Goal: Task Accomplishment & Management: Use online tool/utility

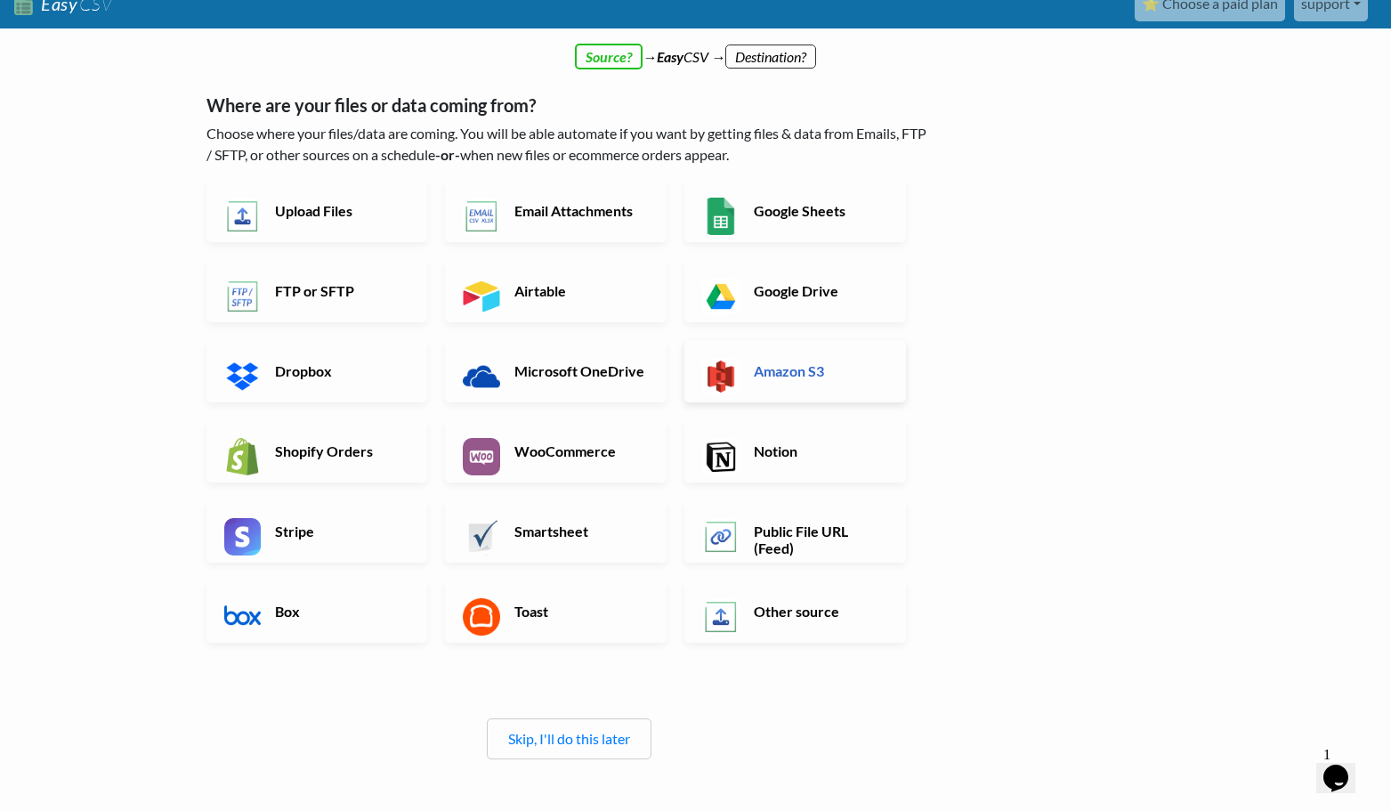
scroll to position [9, 0]
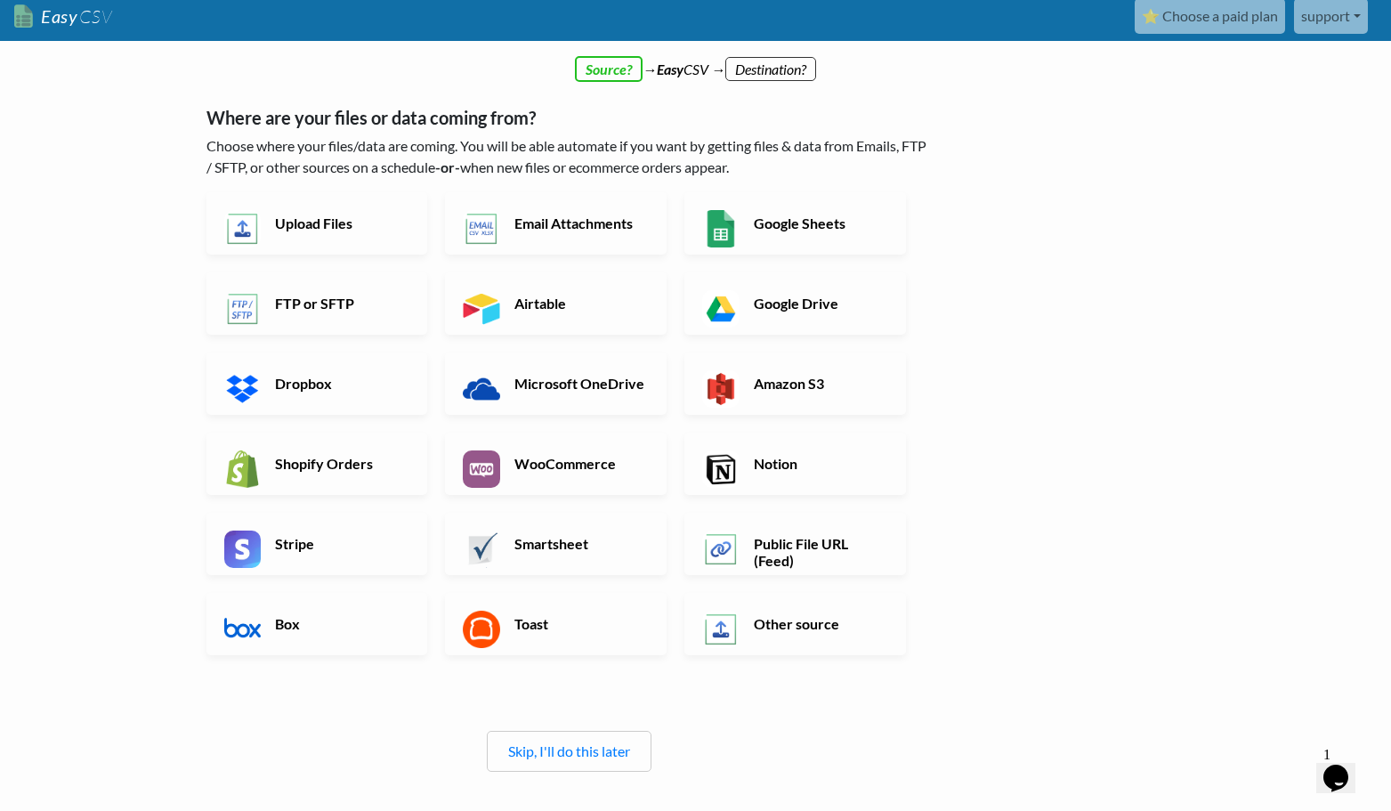
click at [781, 643] on link "Other source" at bounding box center [795, 624] width 222 height 62
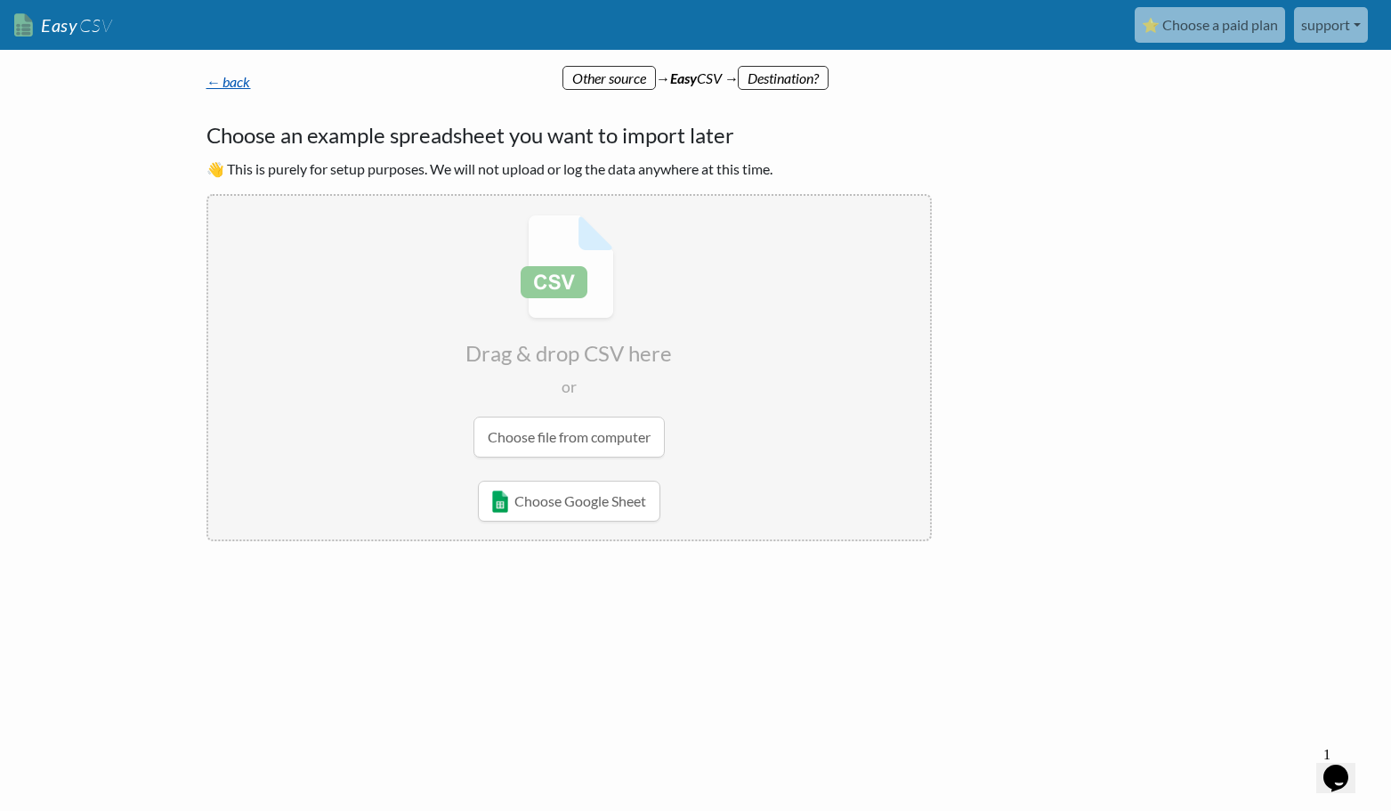
click at [235, 80] on link "← back" at bounding box center [228, 81] width 44 height 17
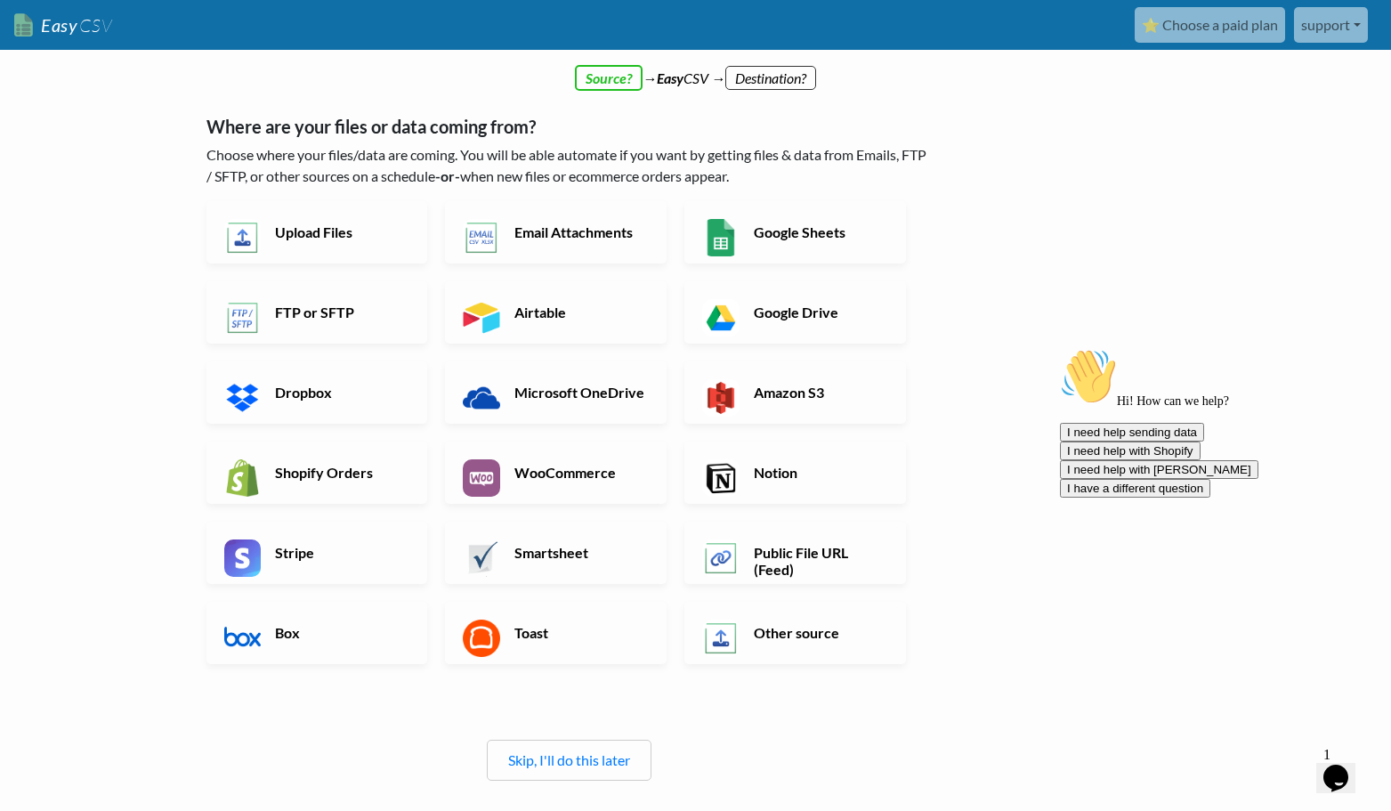
click at [1337, 28] on link "support" at bounding box center [1331, 25] width 74 height 36
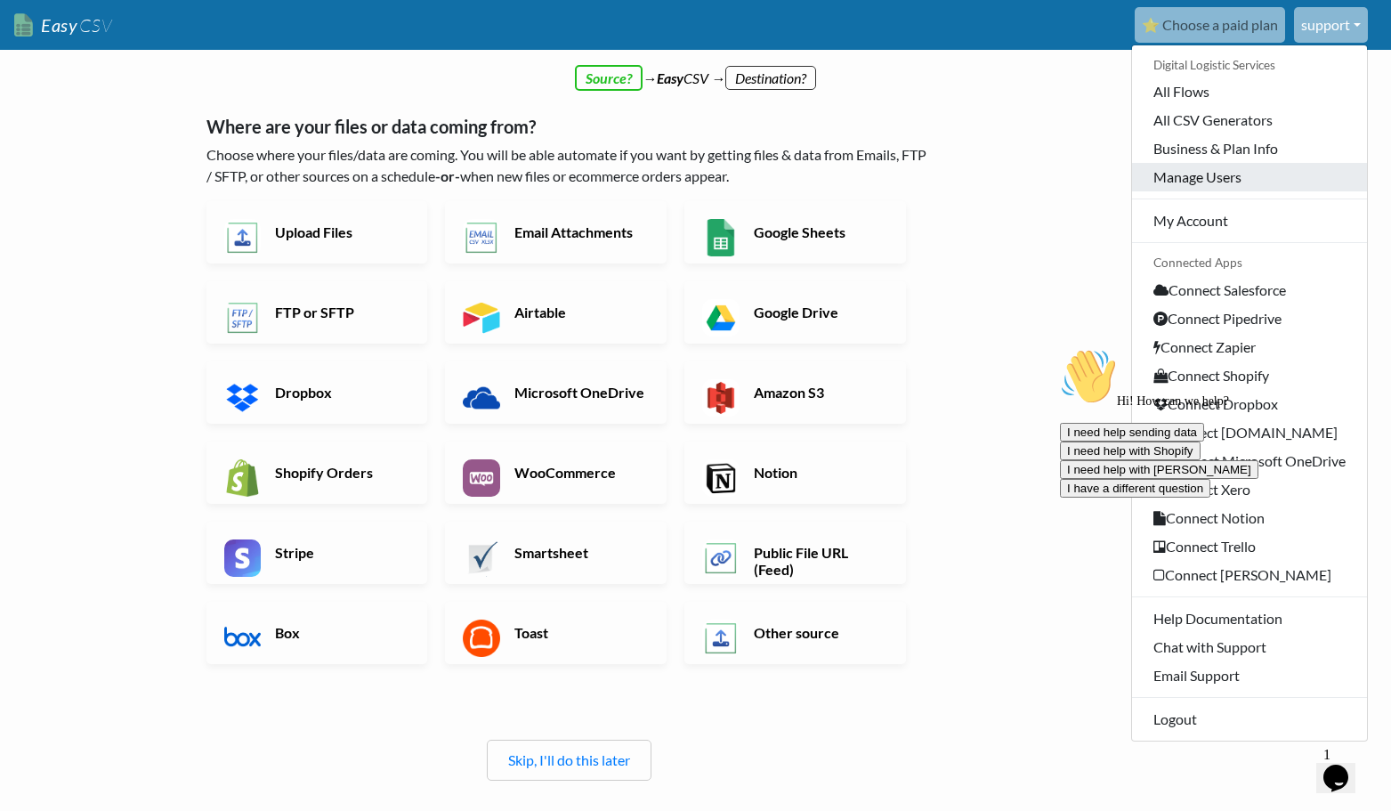
click at [1191, 174] on link "Manage Users" at bounding box center [1249, 177] width 235 height 28
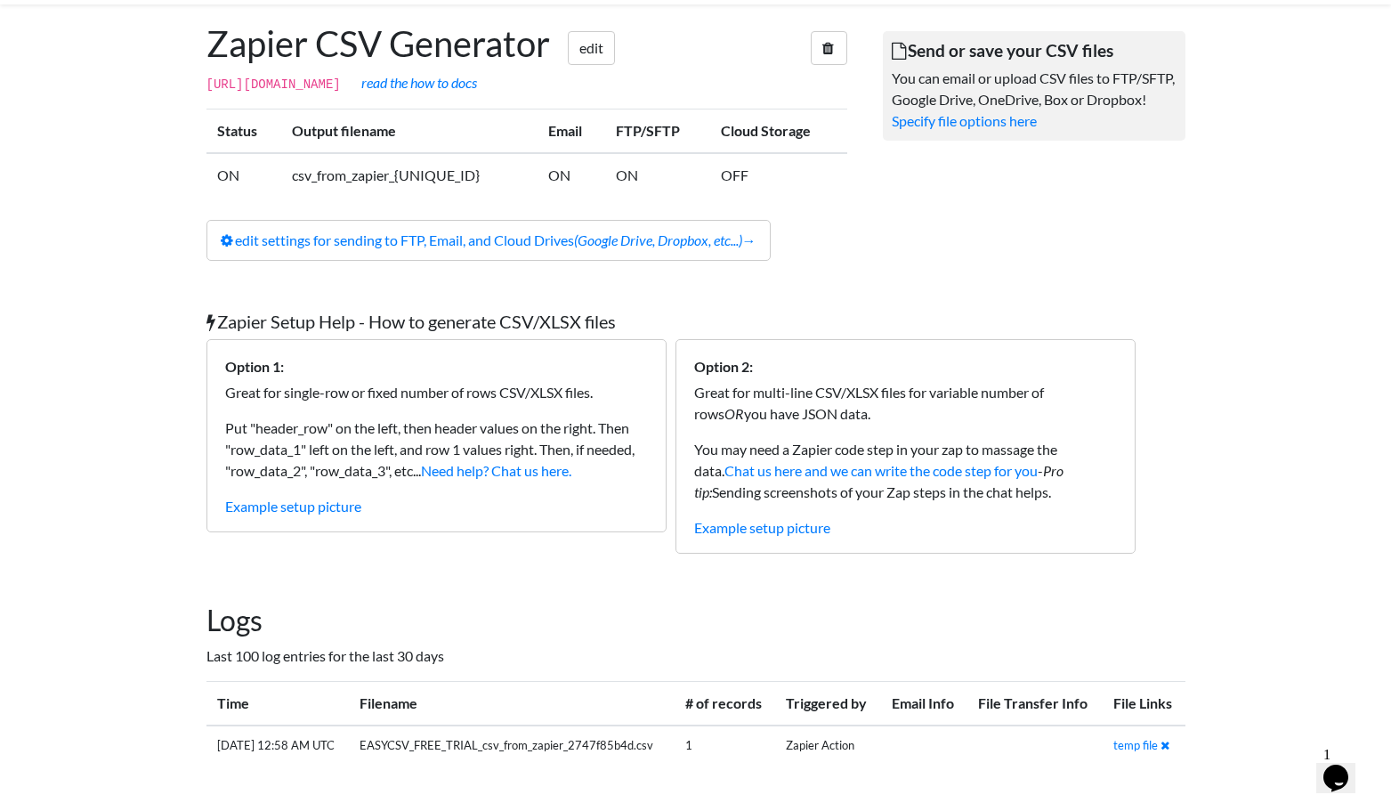
scroll to position [101, 0]
click at [302, 498] on p "Example setup picture" at bounding box center [436, 506] width 423 height 21
click at [303, 507] on link "Example setup picture" at bounding box center [293, 505] width 136 height 17
click at [755, 526] on link "Example setup picture" at bounding box center [762, 527] width 136 height 17
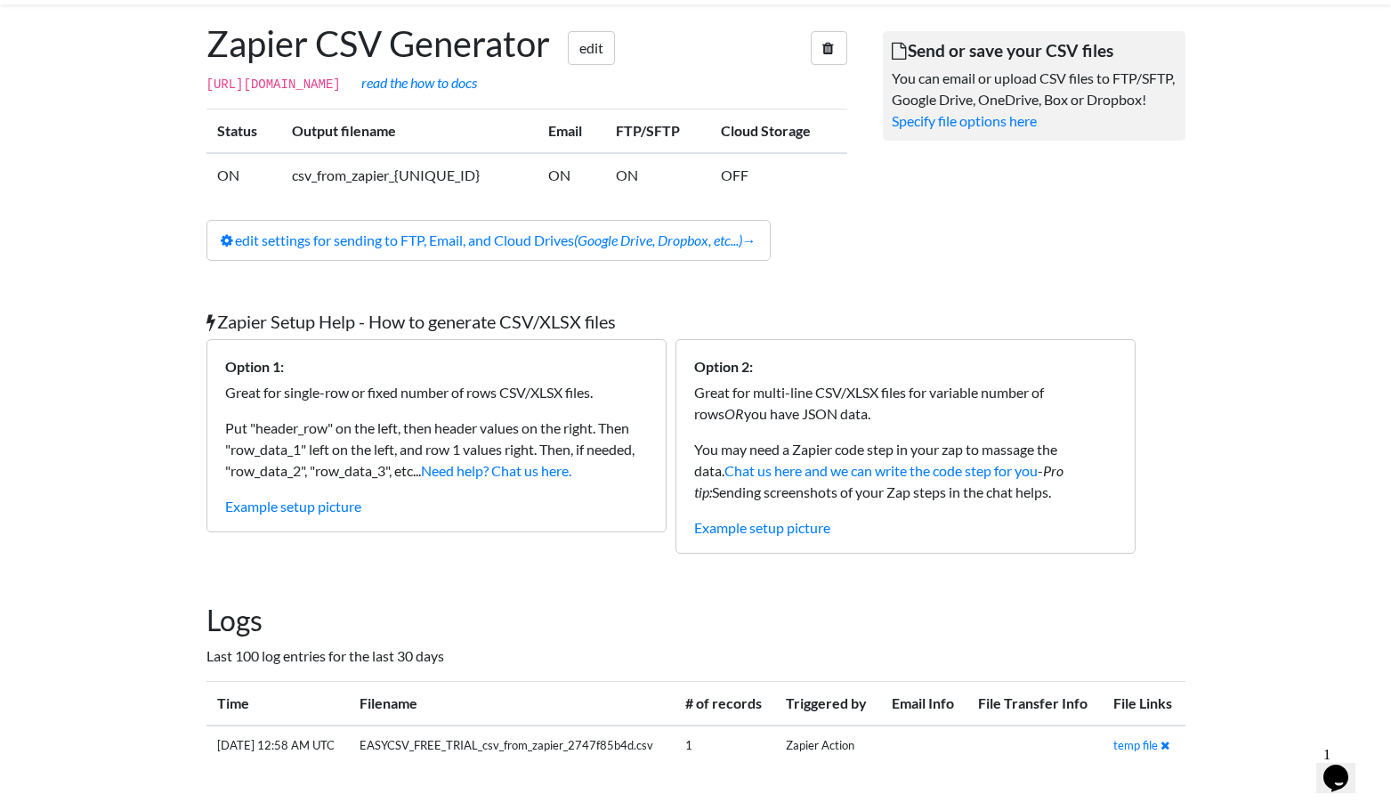
scroll to position [101, 0]
click at [1153, 744] on link "temp file" at bounding box center [1135, 745] width 44 height 14
click at [1328, 747] on div "1 Opens Chat This icon Opens the chat window." at bounding box center [1344, 755] width 43 height 16
click at [1338, 763] on button "Opens Chat This icon Opens the chat window." at bounding box center [1335, 778] width 39 height 30
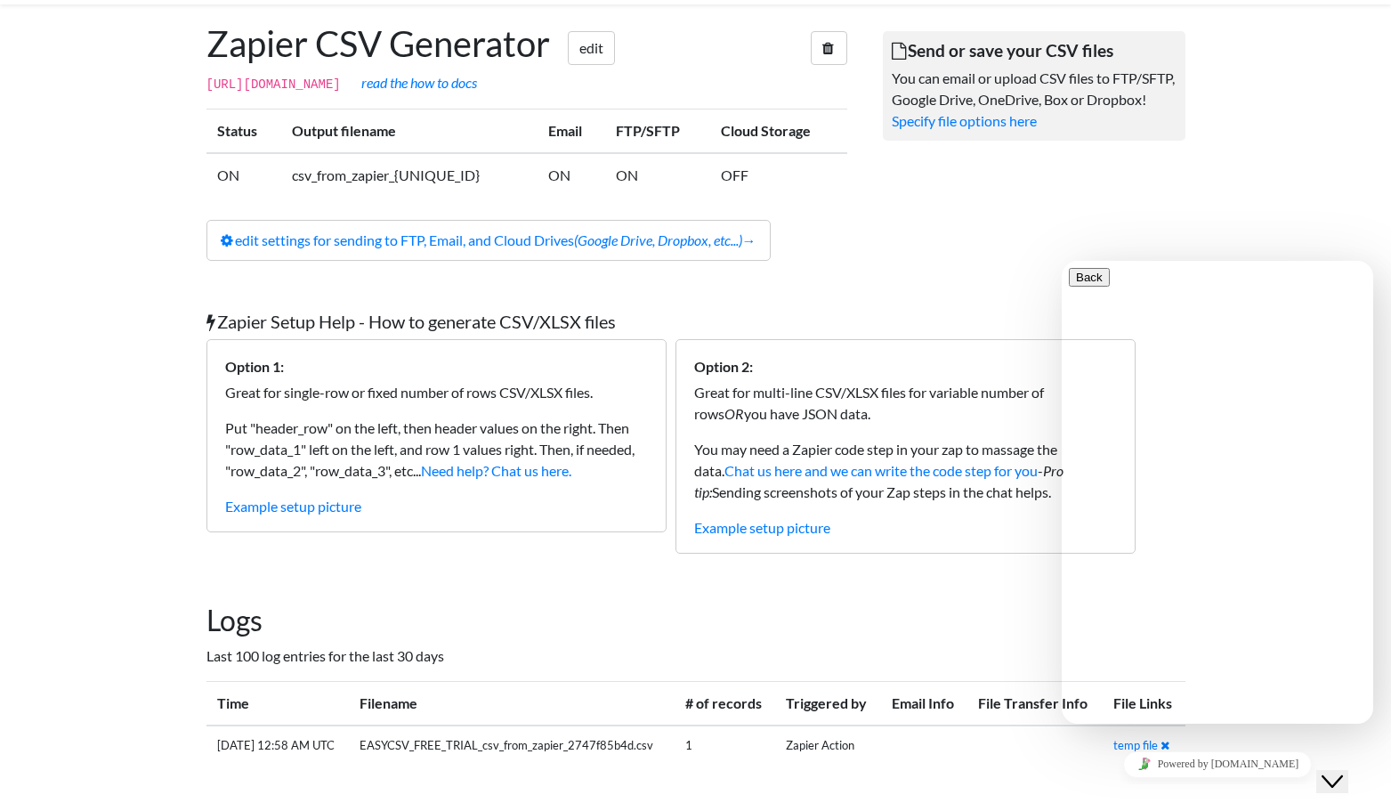
click at [1019, 262] on div "Send or save your CSV files You can email or upload CSV files to FTP/SFTP, Goog…" at bounding box center [1034, 141] width 338 height 274
click at [1343, 771] on icon "Close Chat This icon closes the chat window." at bounding box center [1331, 781] width 21 height 21
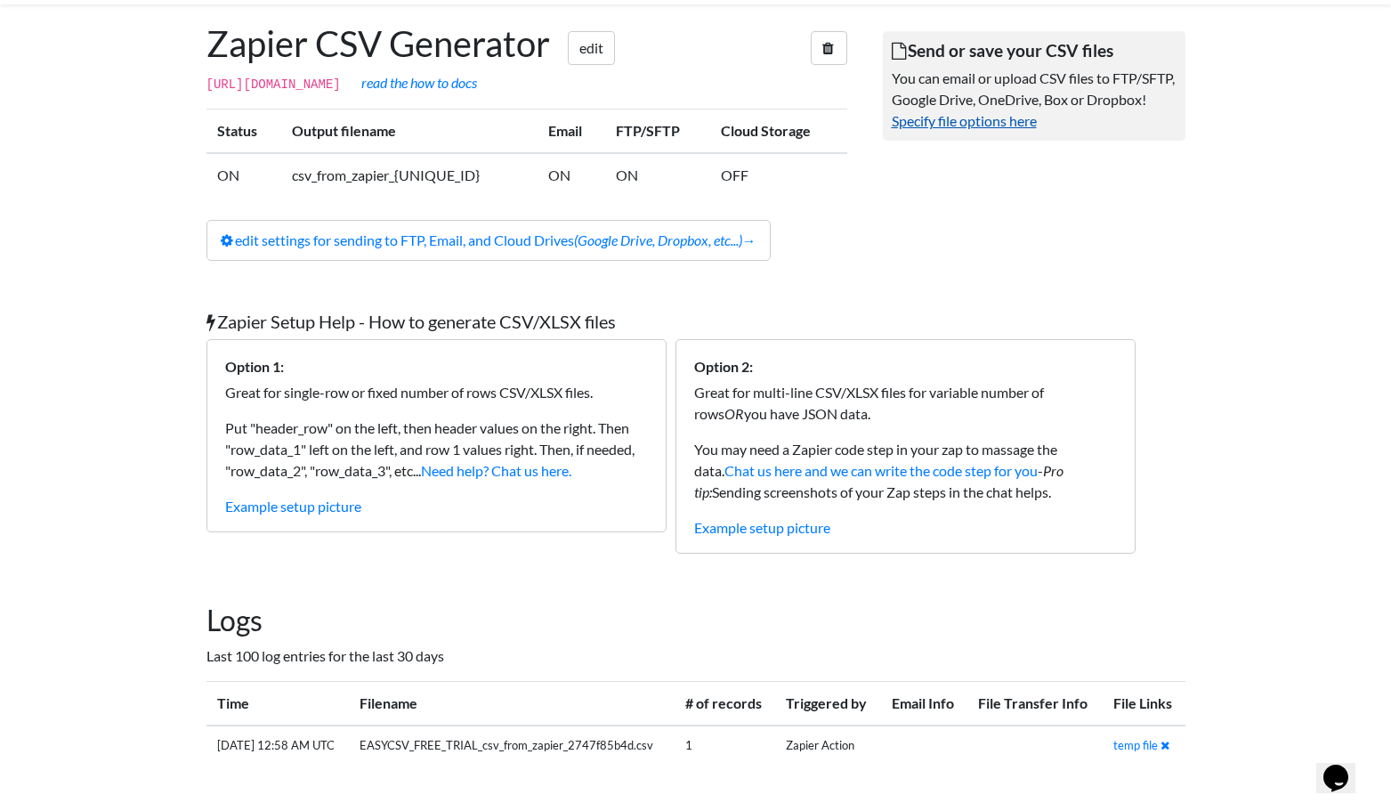
click at [963, 126] on link "Specify file options here" at bounding box center [964, 120] width 145 height 17
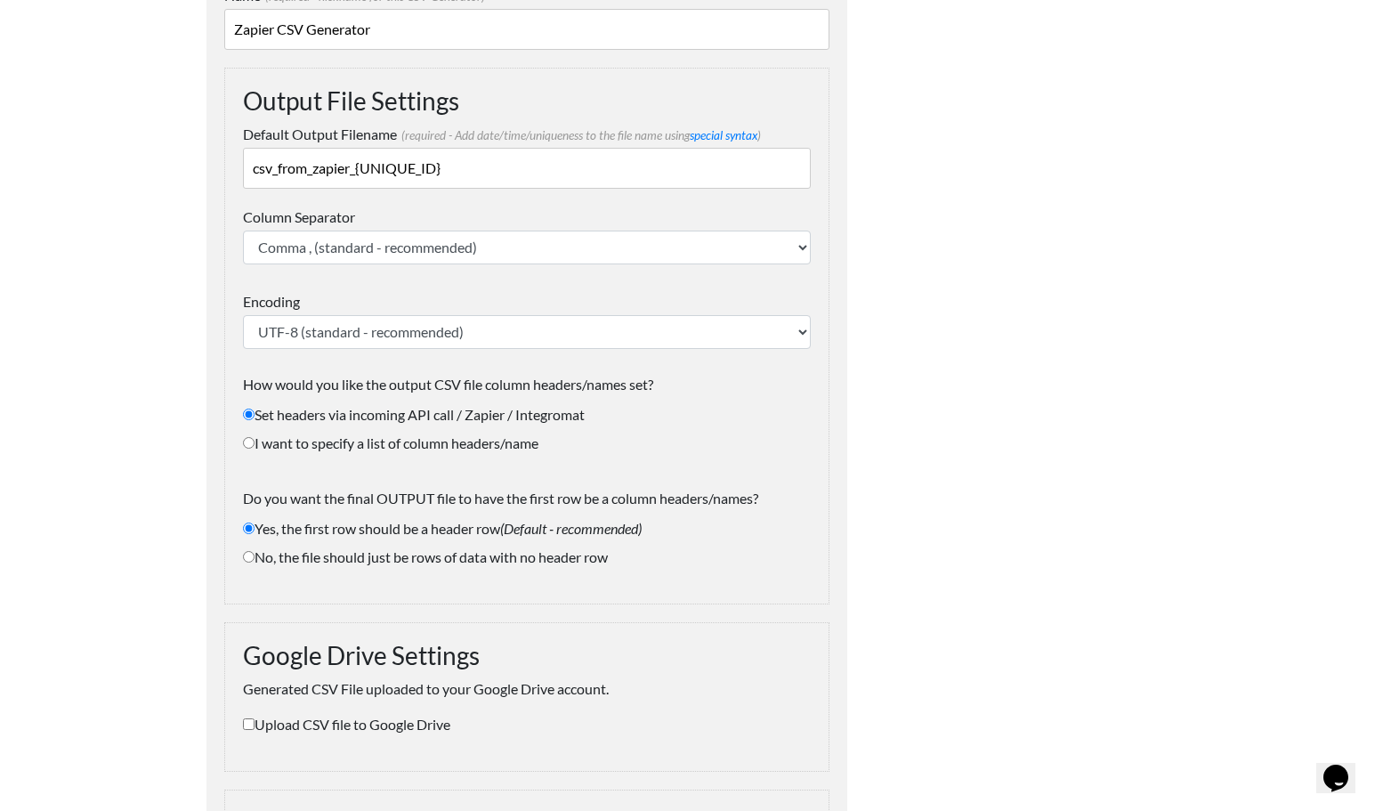
scroll to position [189, 0]
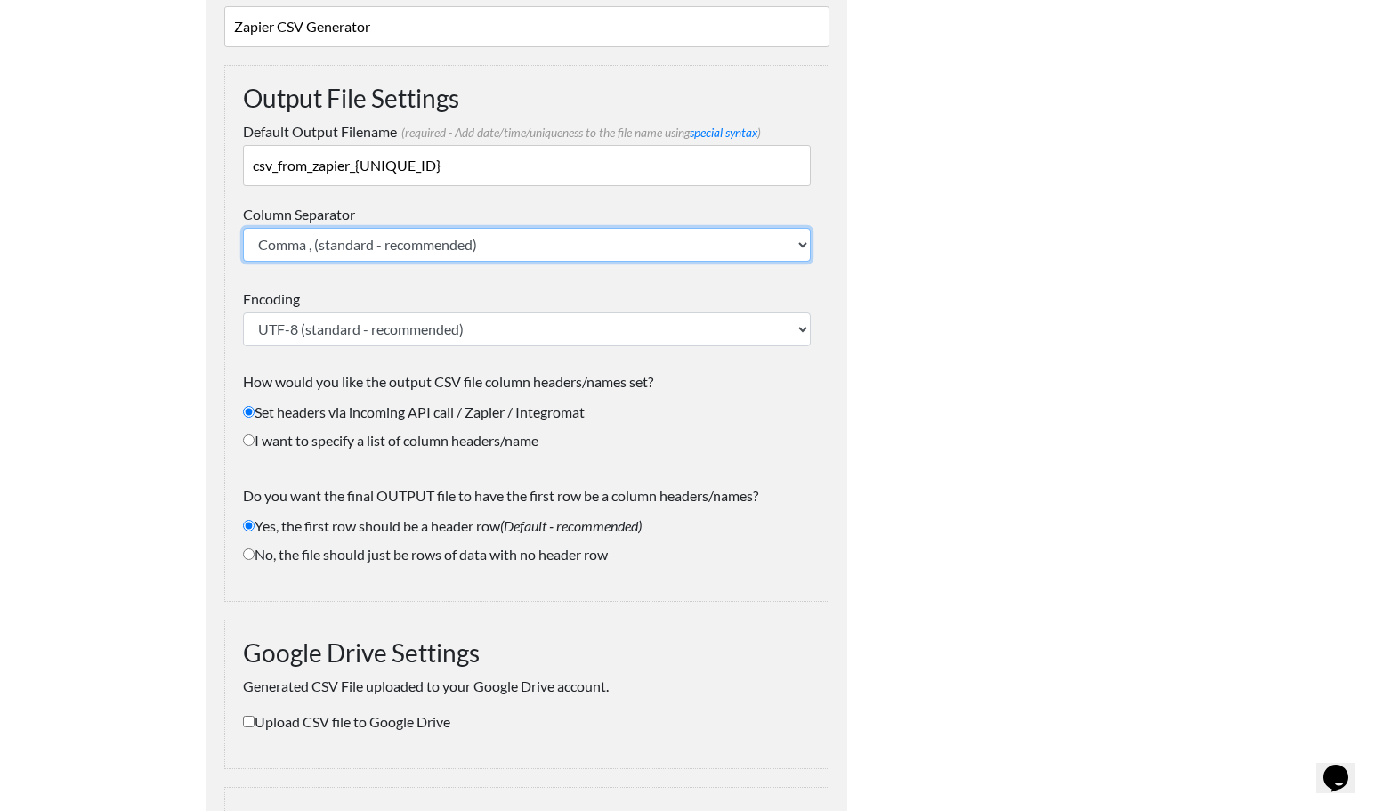
select select ";"
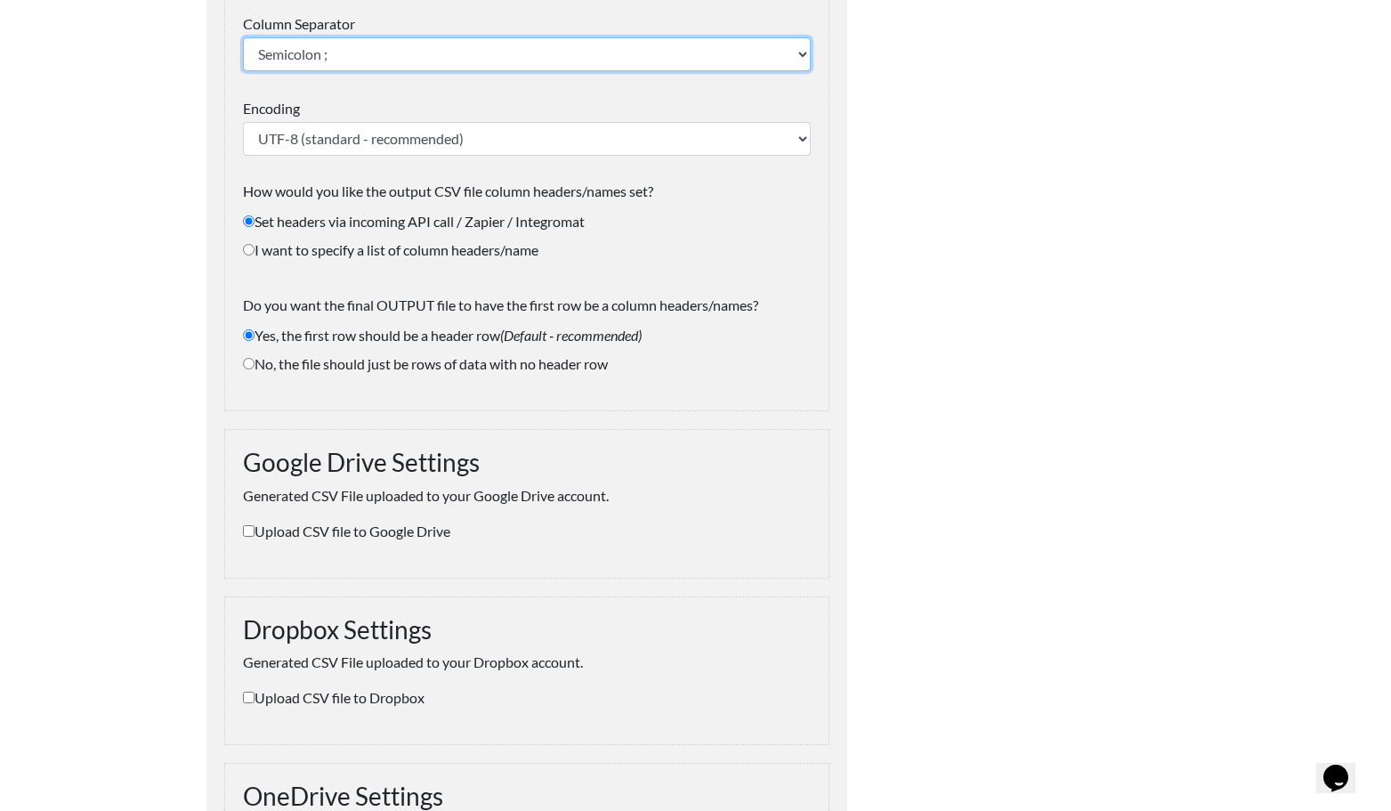
scroll to position [393, 0]
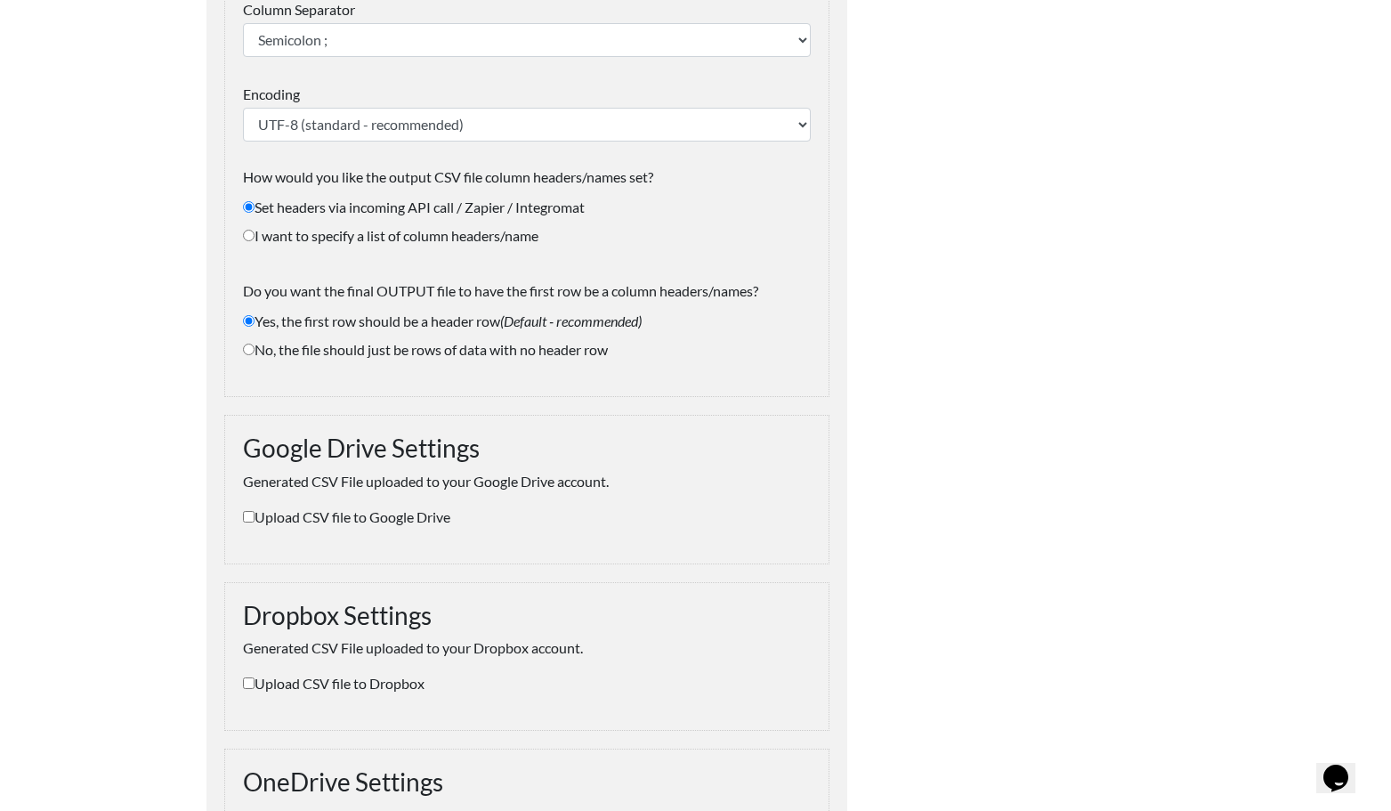
drag, startPoint x: 386, startPoint y: 235, endPoint x: 397, endPoint y: 249, distance: 17.8
click at [386, 236] on label "I want to specify a list of column headers/name" at bounding box center [527, 235] width 568 height 21
click at [254, 236] on input "I want to specify a list of column headers/name" at bounding box center [249, 236] width 12 height 12
radio input "true"
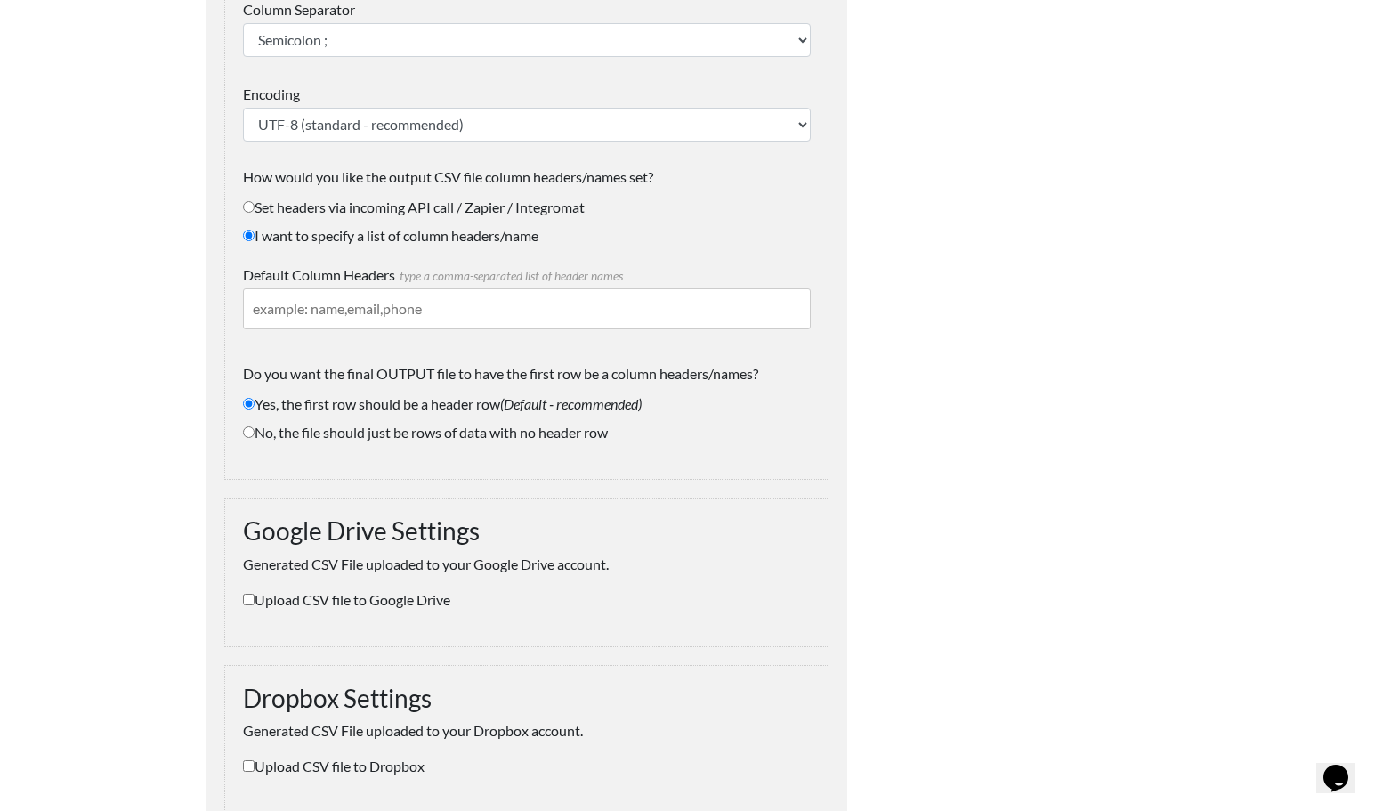
click at [335, 209] on label "Set headers via incoming API call / Zapier / Integromat" at bounding box center [527, 207] width 568 height 21
click at [254, 209] on input "Set headers via incoming API call / Zapier / Integromat" at bounding box center [249, 207] width 12 height 12
radio input "true"
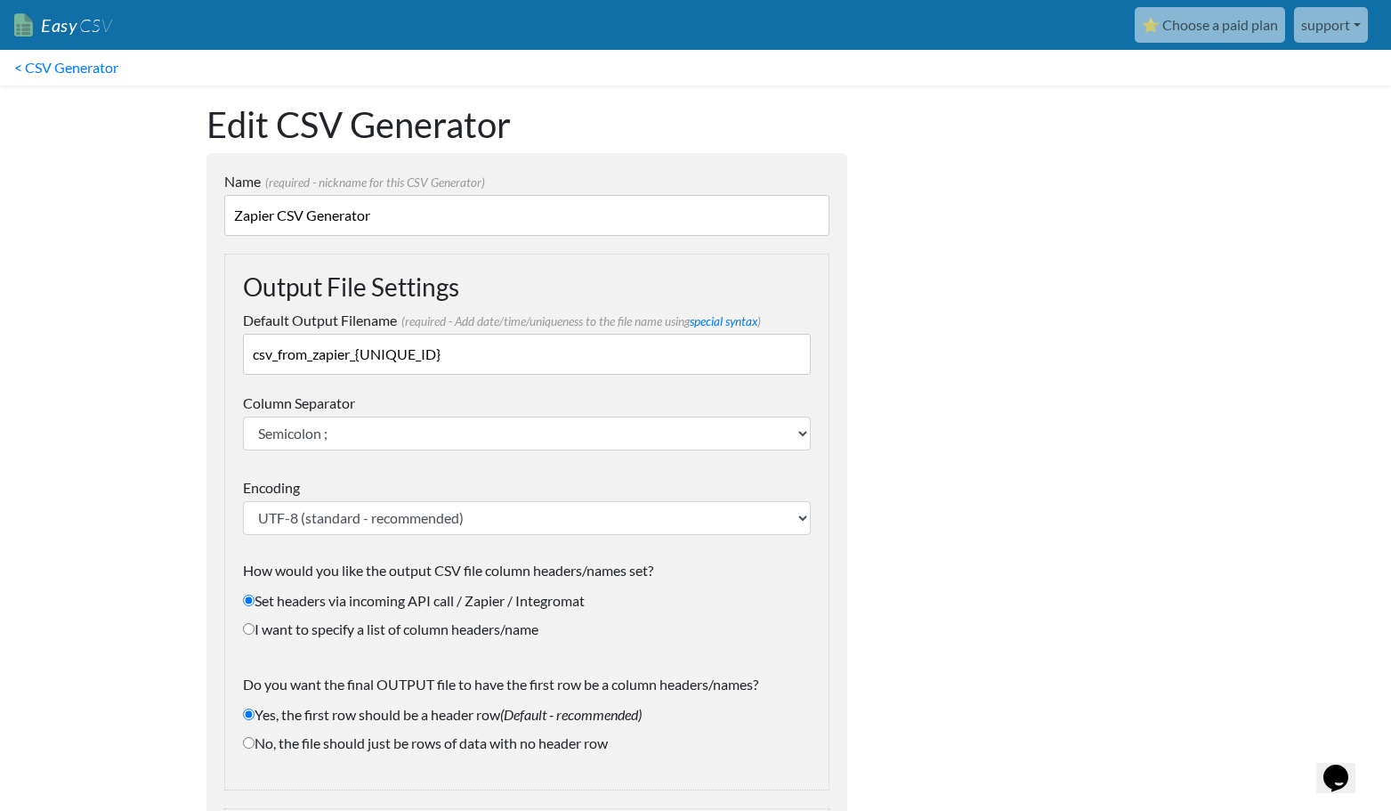
scroll to position [0, 0]
click at [101, 68] on link "< CSV Generator" at bounding box center [66, 68] width 133 height 36
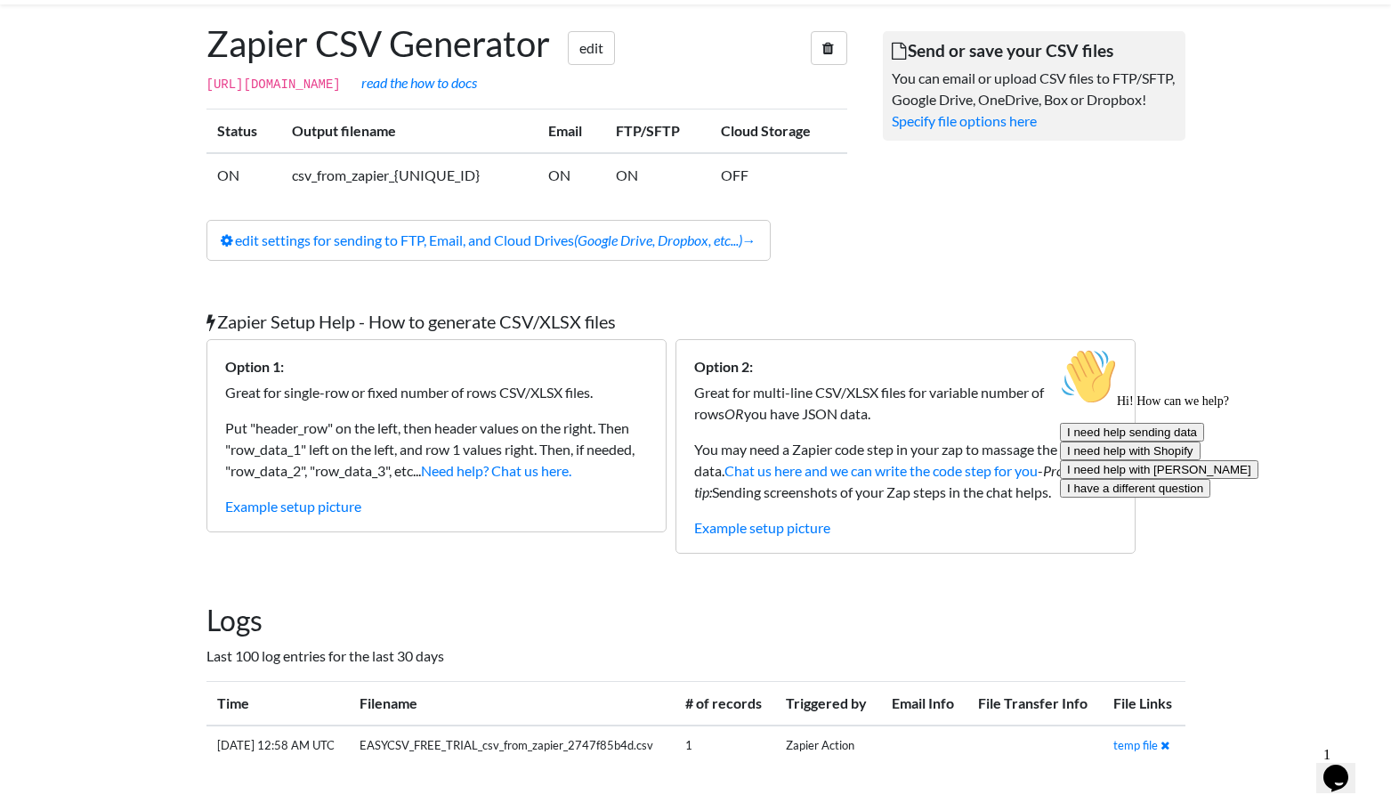
scroll to position [101, 0]
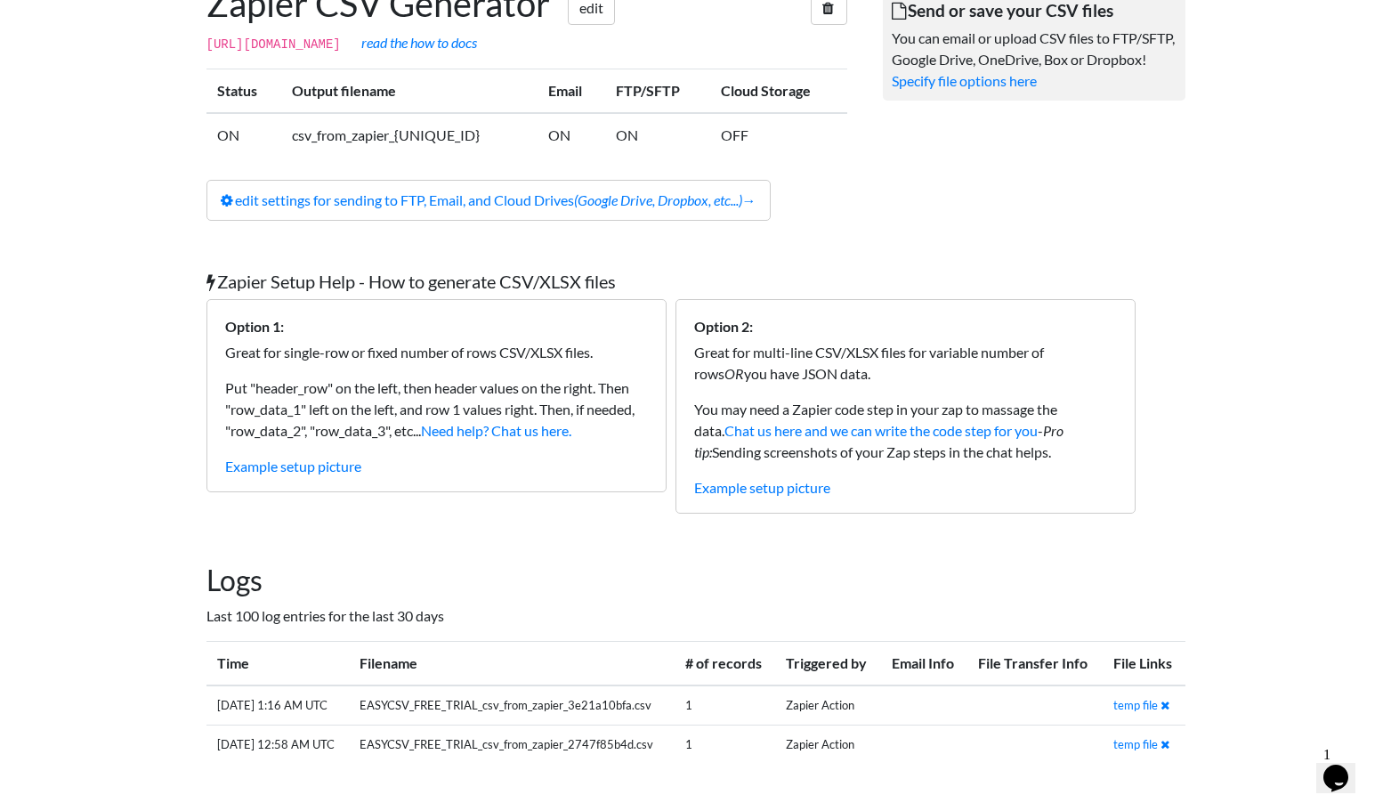
scroll to position [140, 0]
click at [1130, 708] on link "temp file" at bounding box center [1135, 705] width 44 height 14
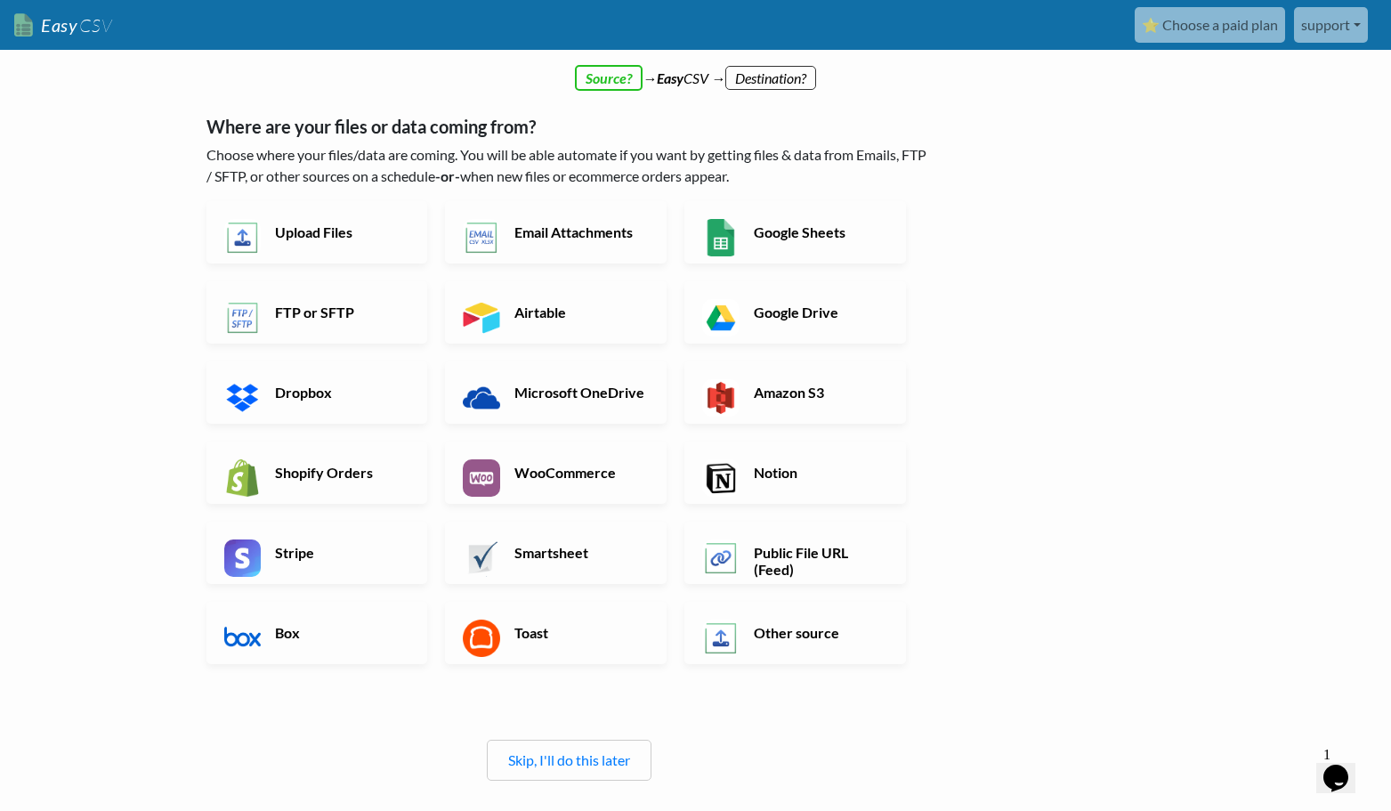
click at [47, 19] on link "Easy CSV" at bounding box center [63, 25] width 98 height 36
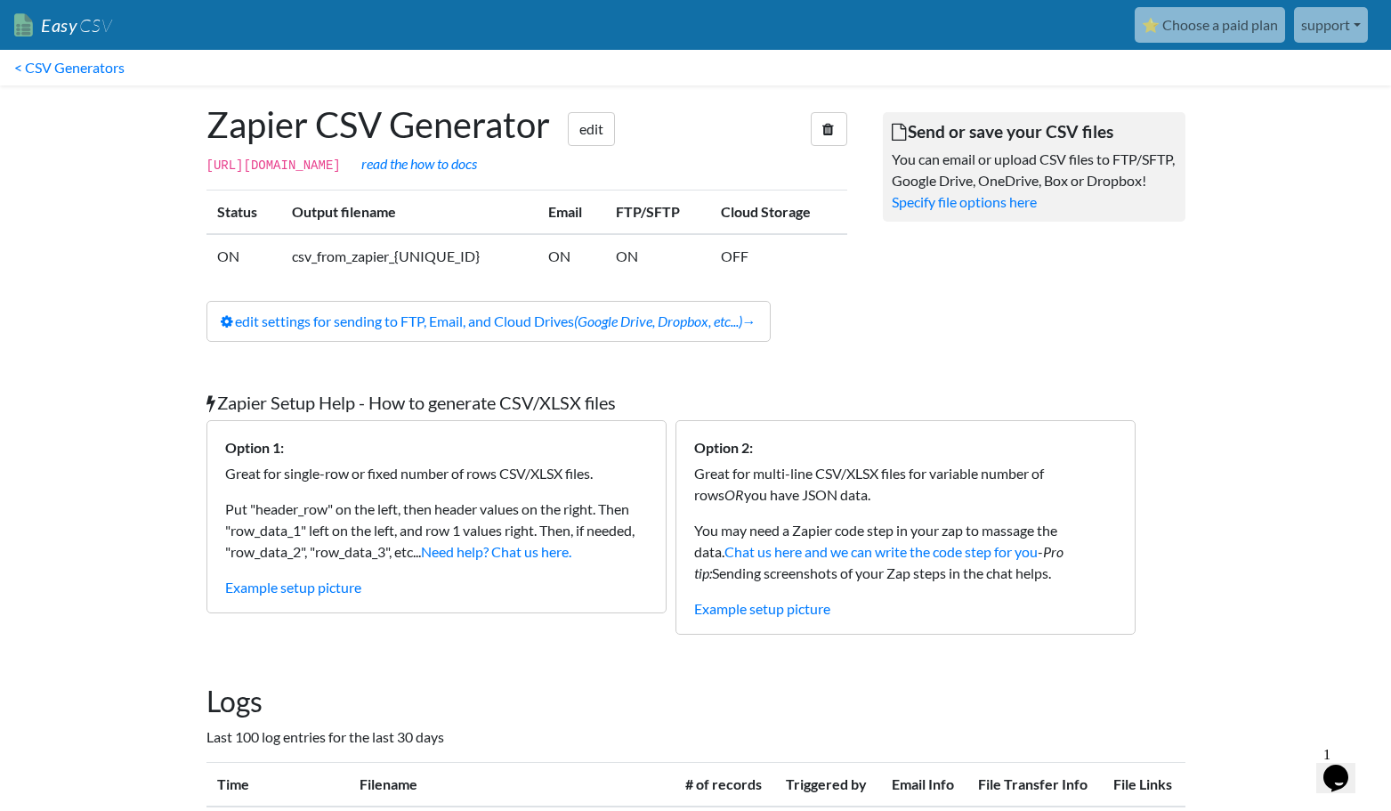
scroll to position [14, 0]
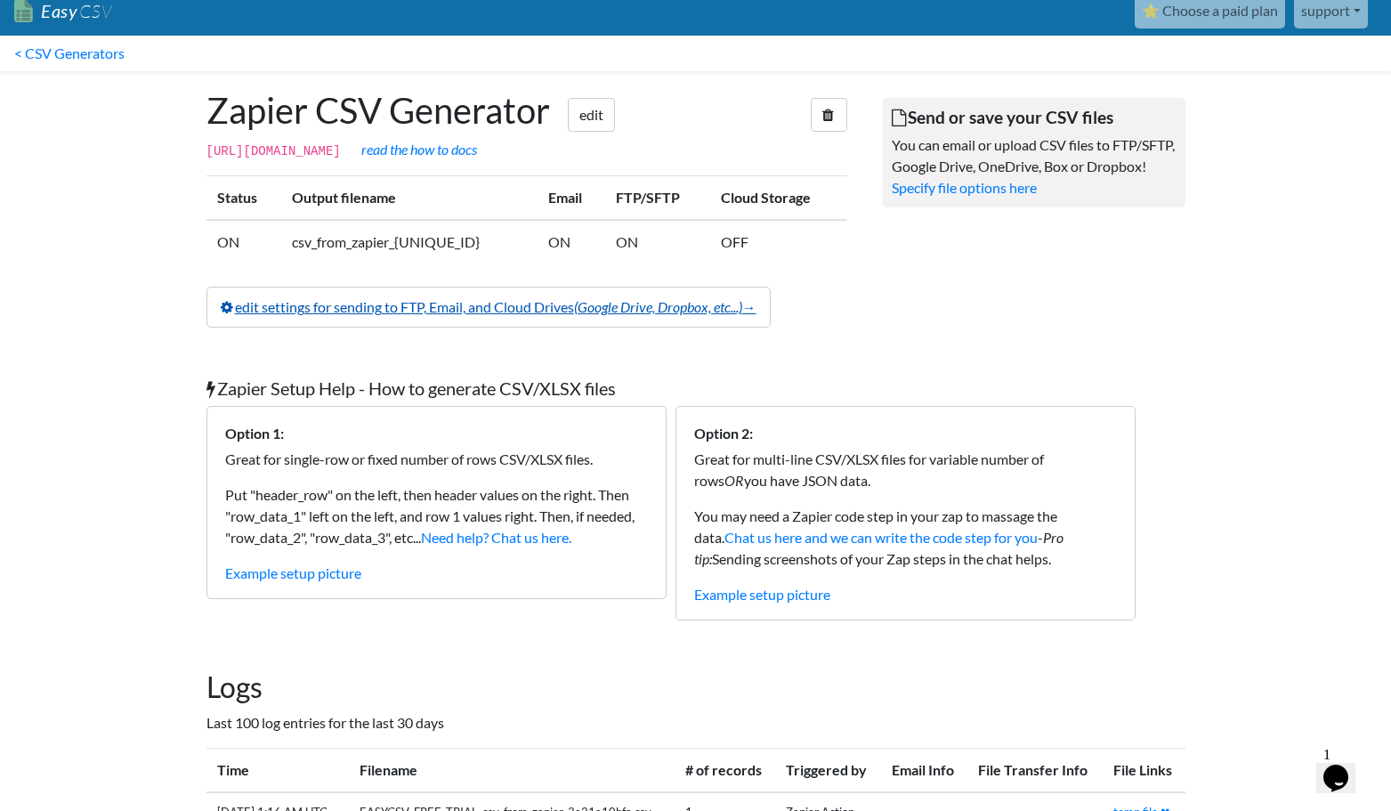
click at [370, 327] on link "edit settings for sending to FTP, Email, and Cloud Drives (Google Drive, Dropbo…" at bounding box center [488, 307] width 564 height 41
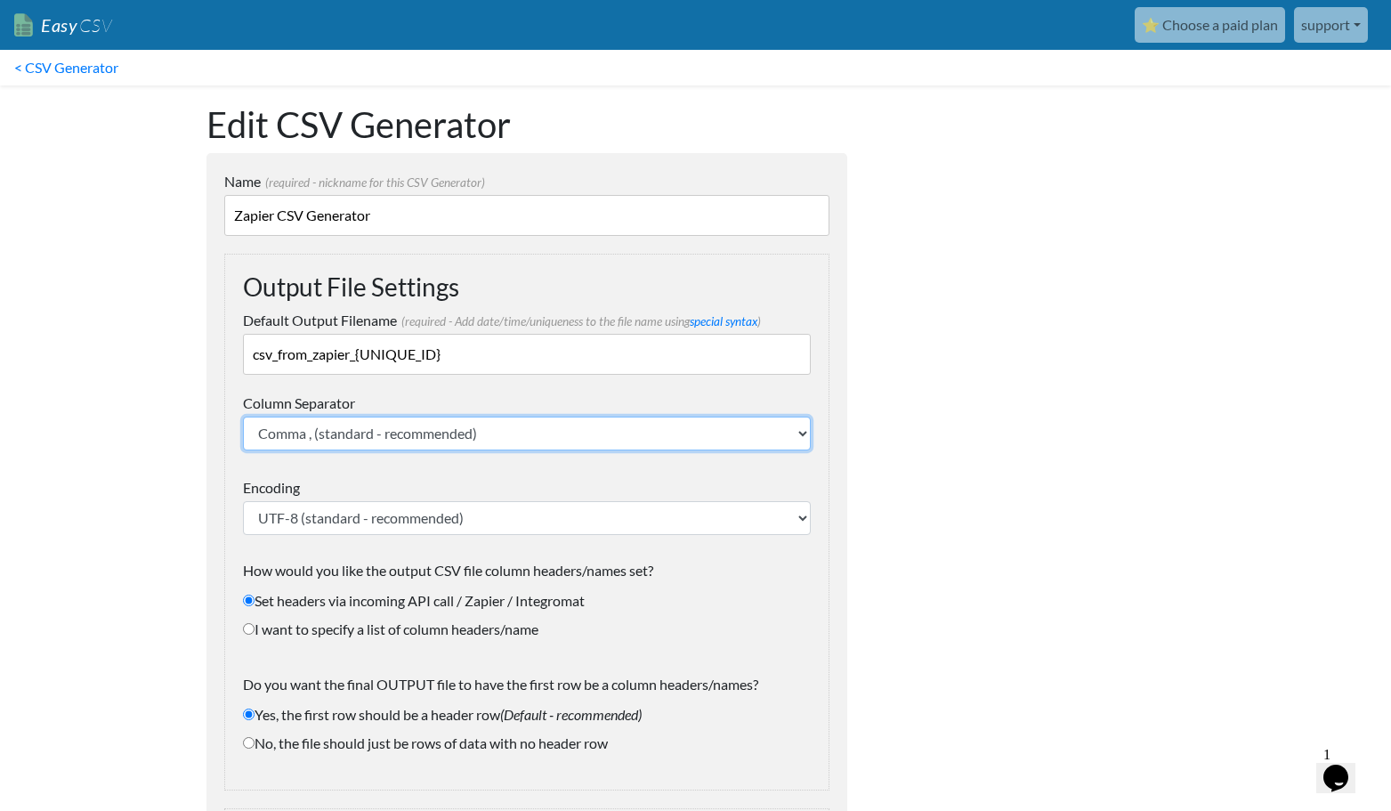
select select ";"
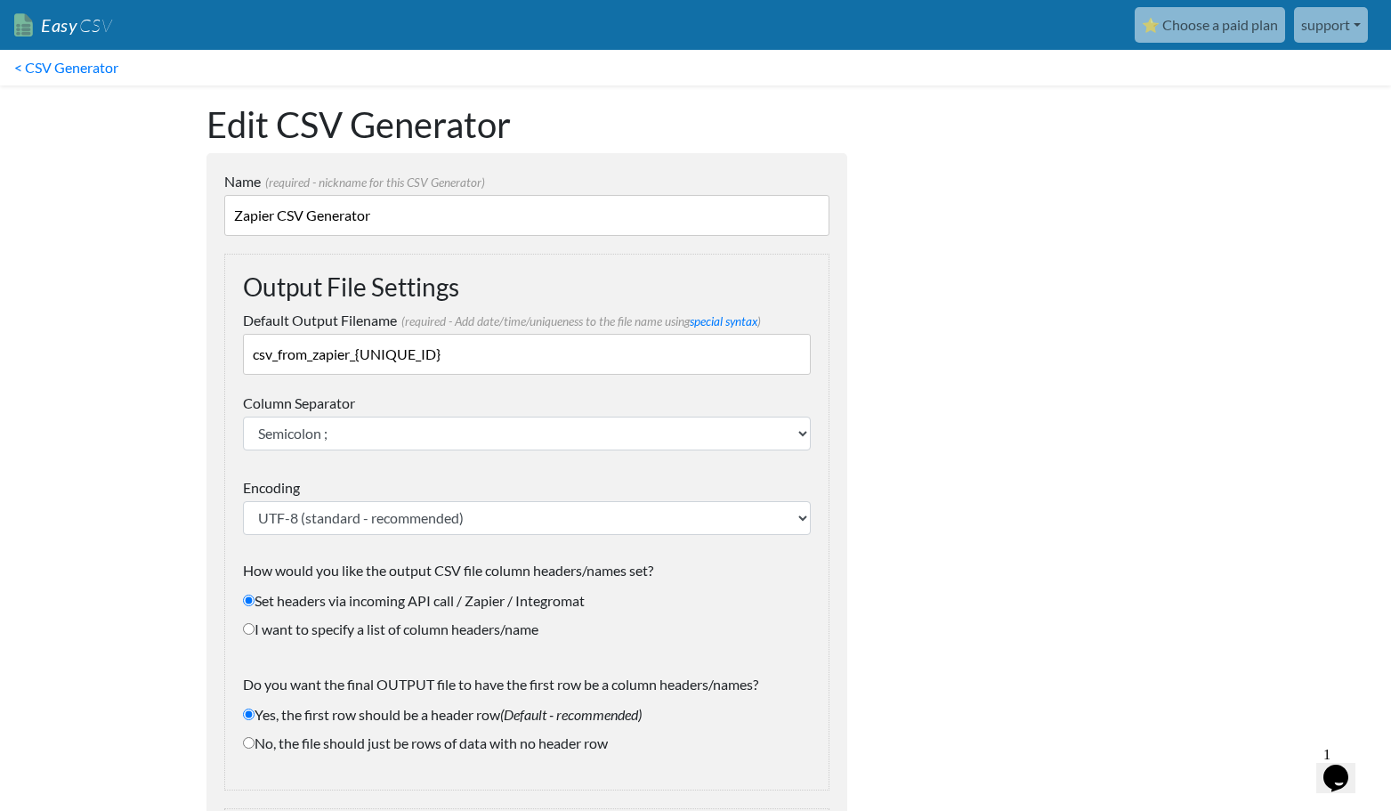
click at [435, 400] on label "Column Separator" at bounding box center [527, 402] width 568 height 21
click at [435, 416] on select "Comma , (standard - recommended) Semicolon ; Tab \t Pipe |" at bounding box center [527, 433] width 568 height 34
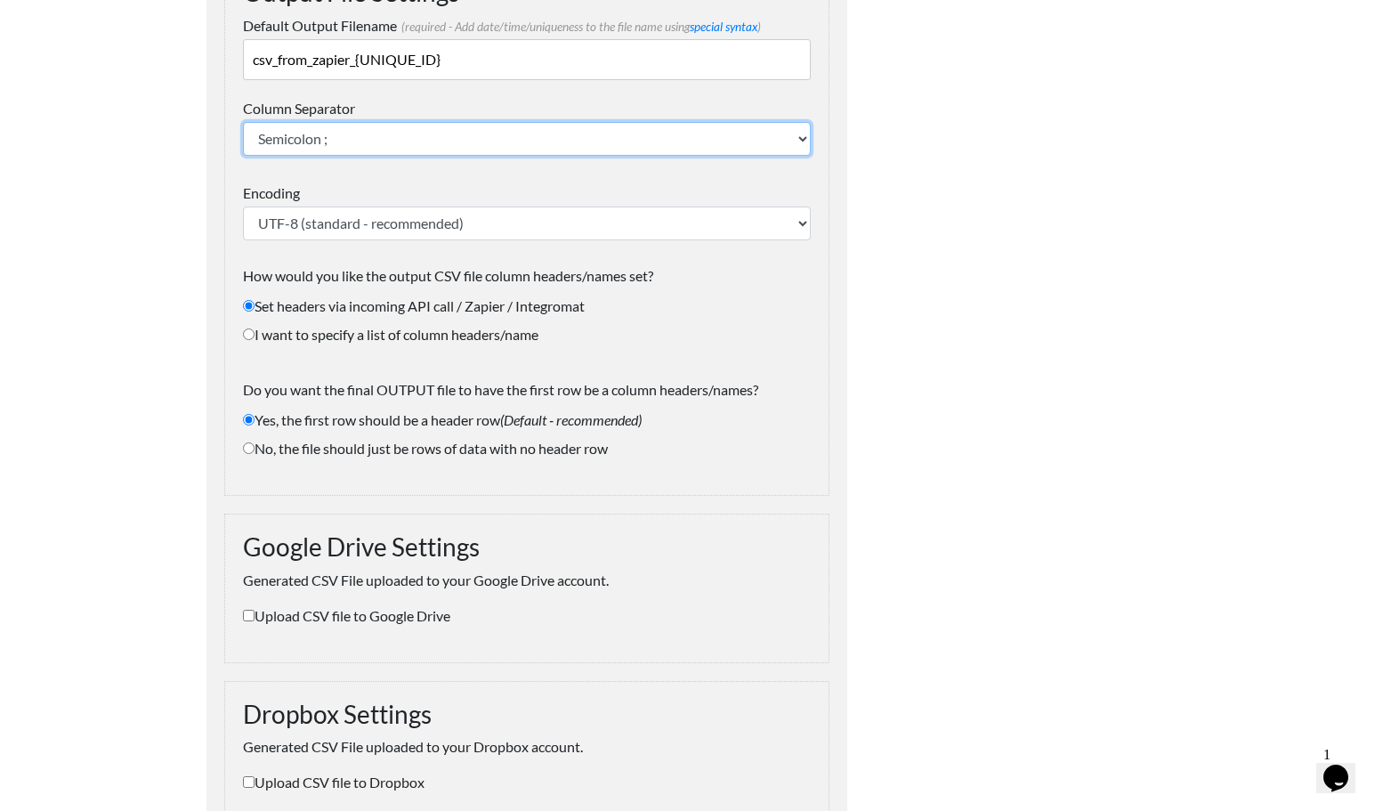
scroll to position [294, 0]
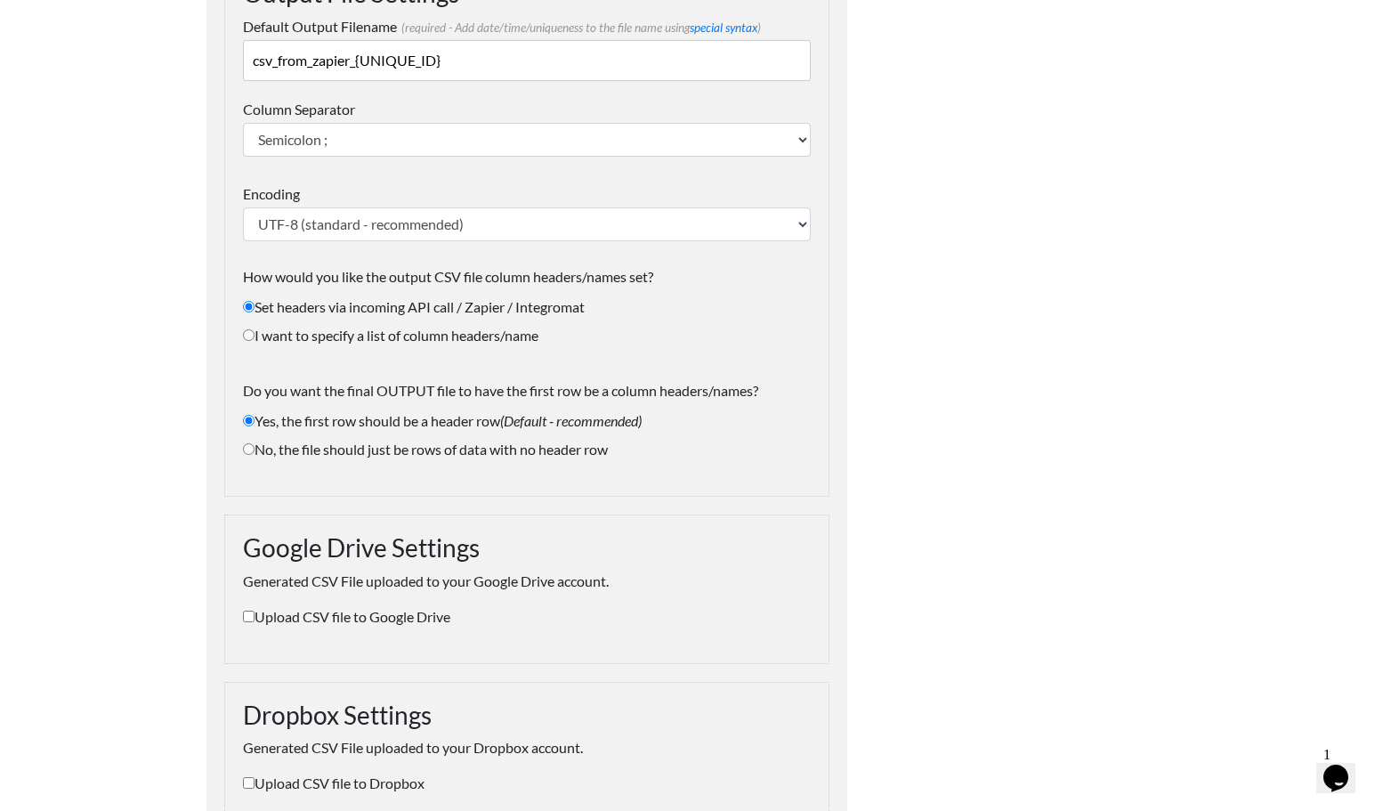
click at [277, 447] on label "No, the file should just be rows of data with no header row" at bounding box center [527, 449] width 568 height 21
click at [254, 447] on input "No, the file should just be rows of data with no header row" at bounding box center [249, 449] width 12 height 12
radio input "true"
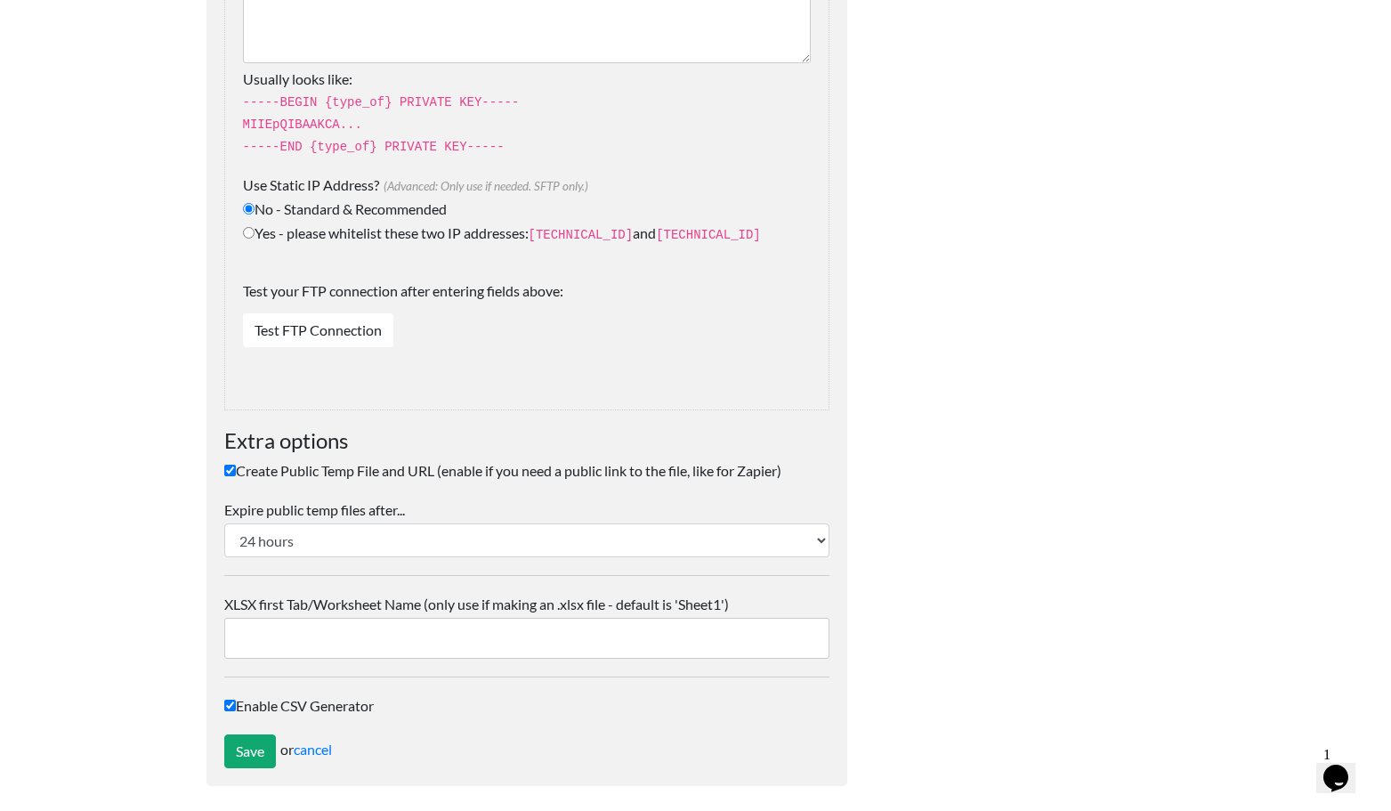
scroll to position [2849, 0]
click at [261, 744] on input "Save" at bounding box center [250, 752] width 52 height 34
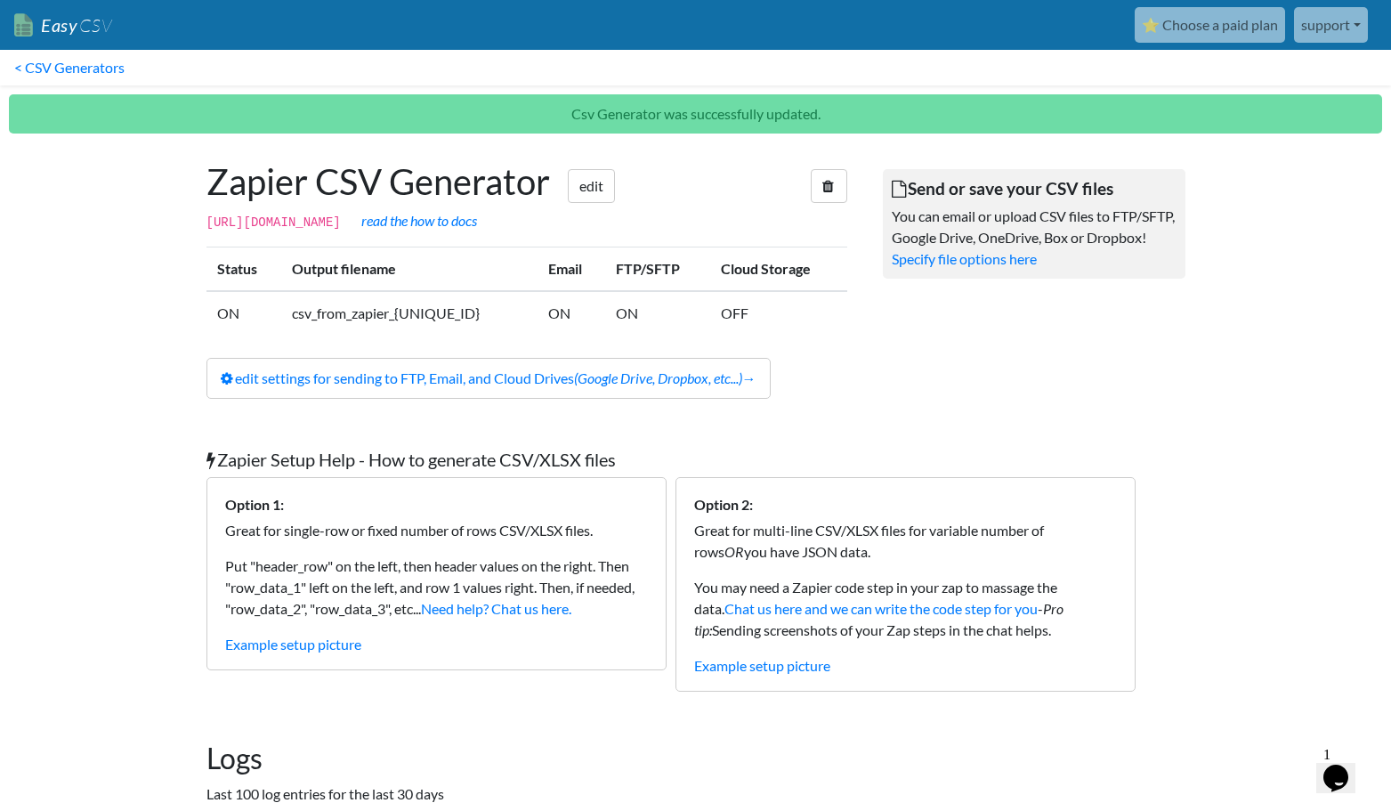
scroll to position [1, 0]
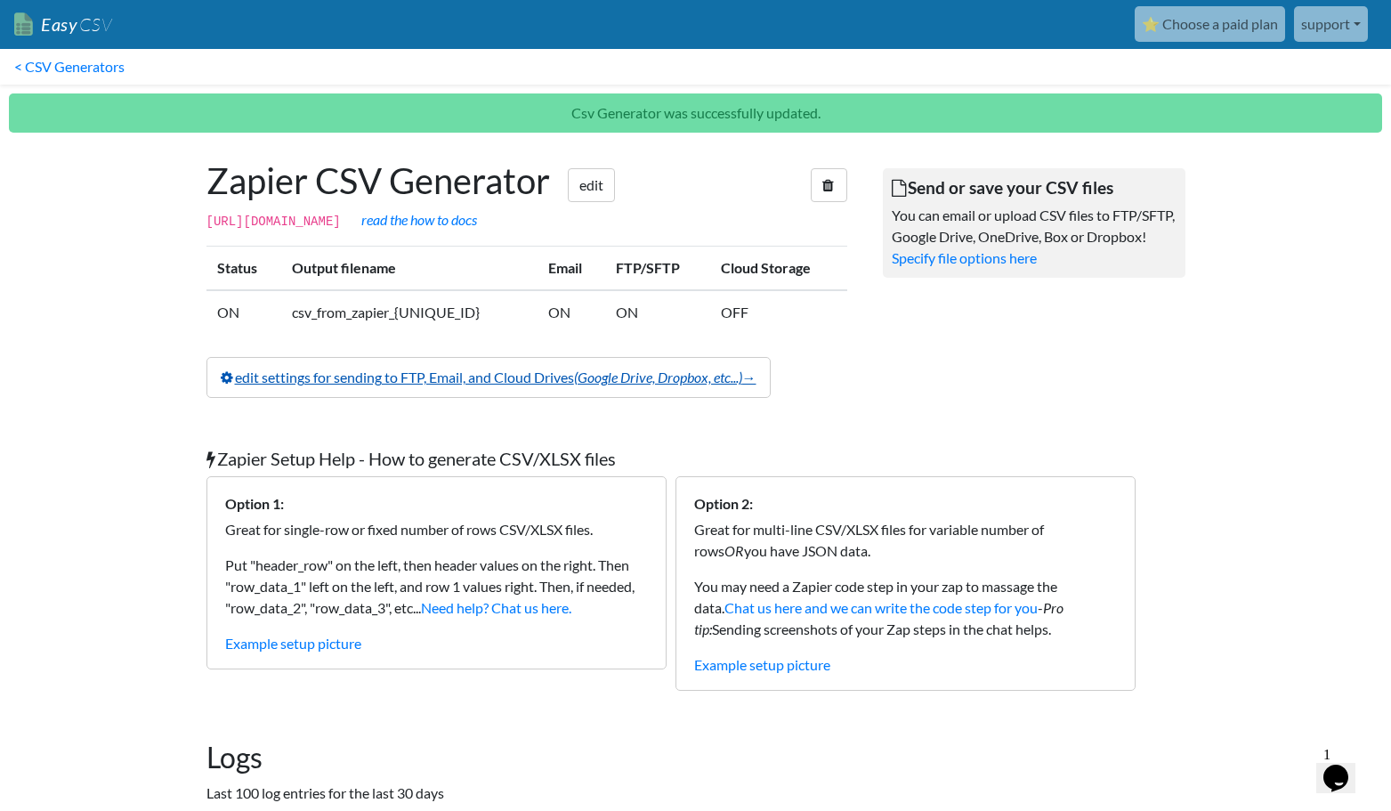
click at [621, 385] on icon "(Google Drive, Dropbox, etc...)" at bounding box center [658, 376] width 168 height 17
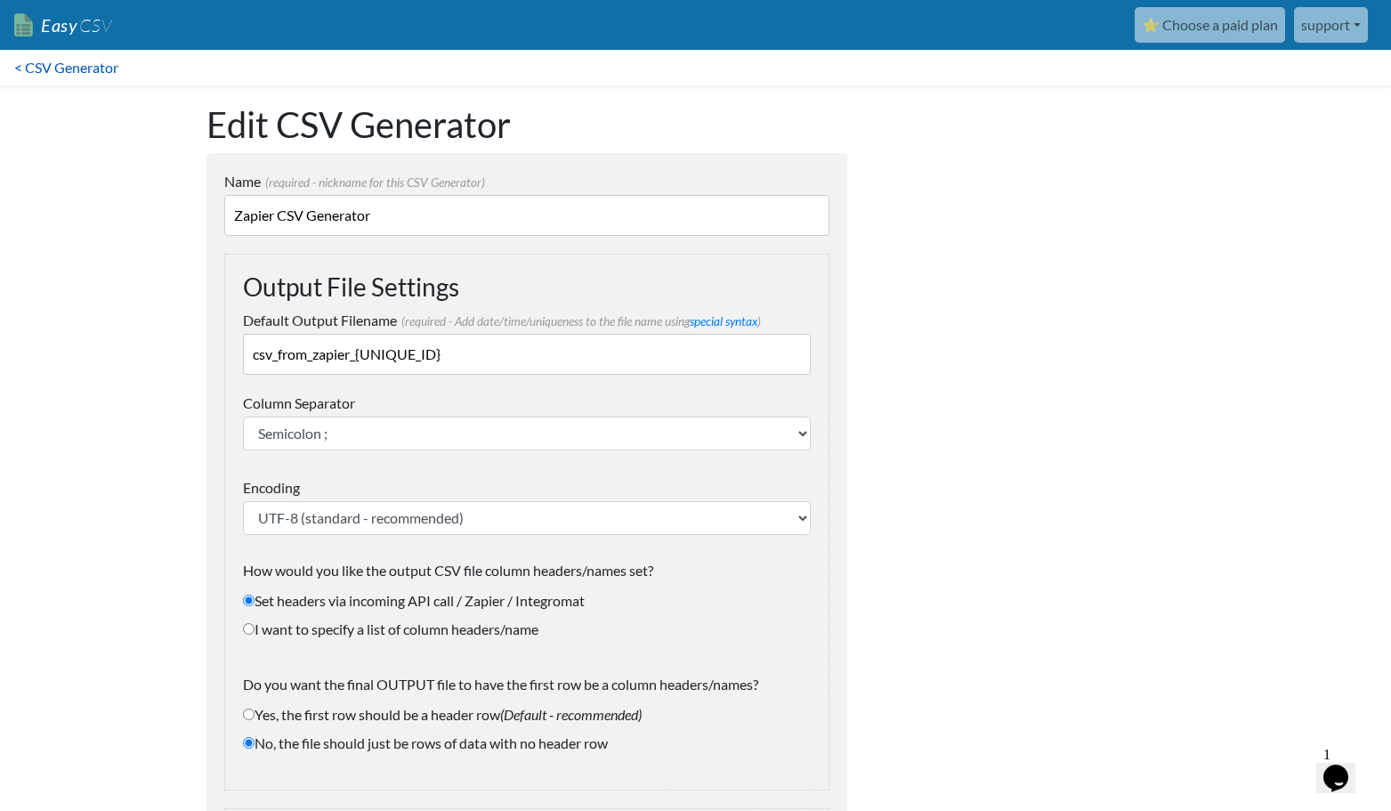
click at [52, 69] on link "< CSV Generator" at bounding box center [66, 68] width 133 height 36
